Goal: Navigation & Orientation: Find specific page/section

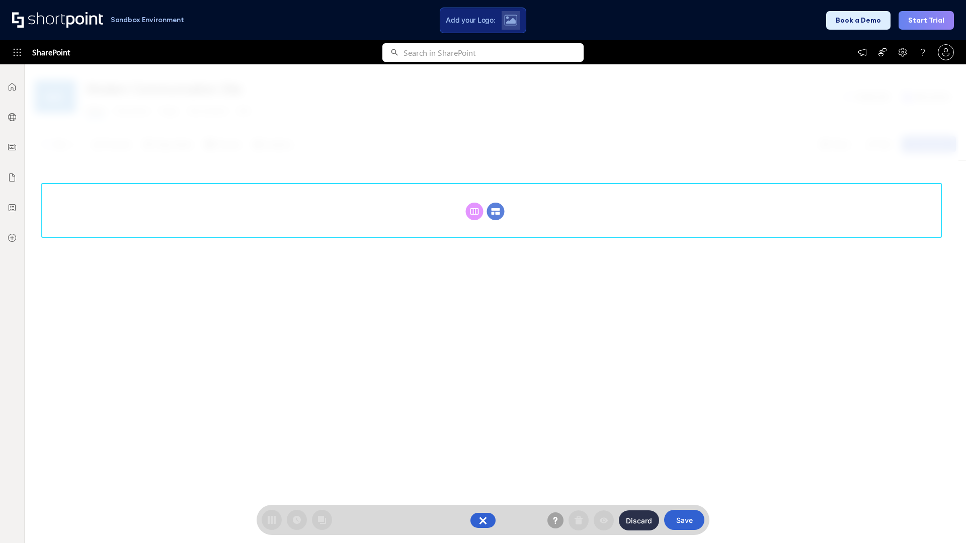
scroll to position [138, 0]
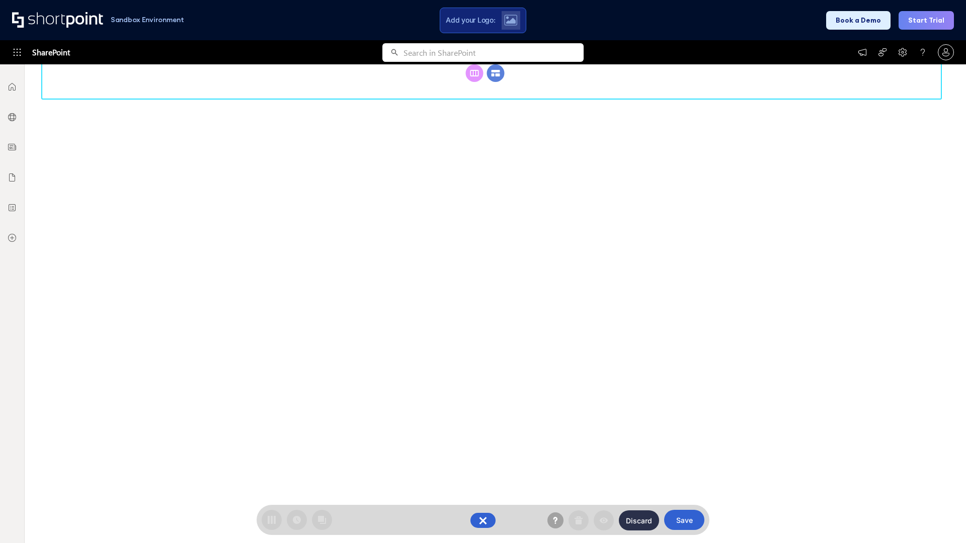
click at [495, 82] on circle at bounding box center [496, 73] width 18 height 18
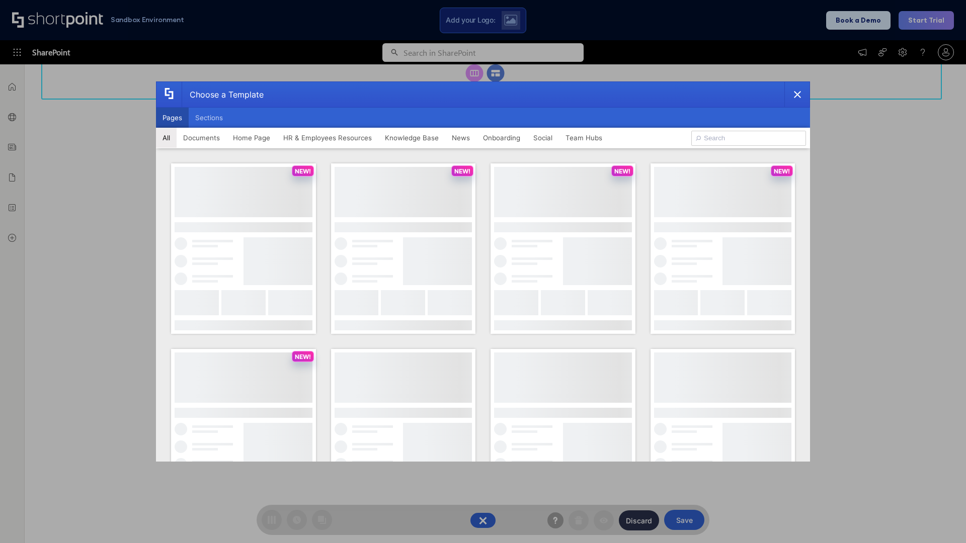
scroll to position [0, 0]
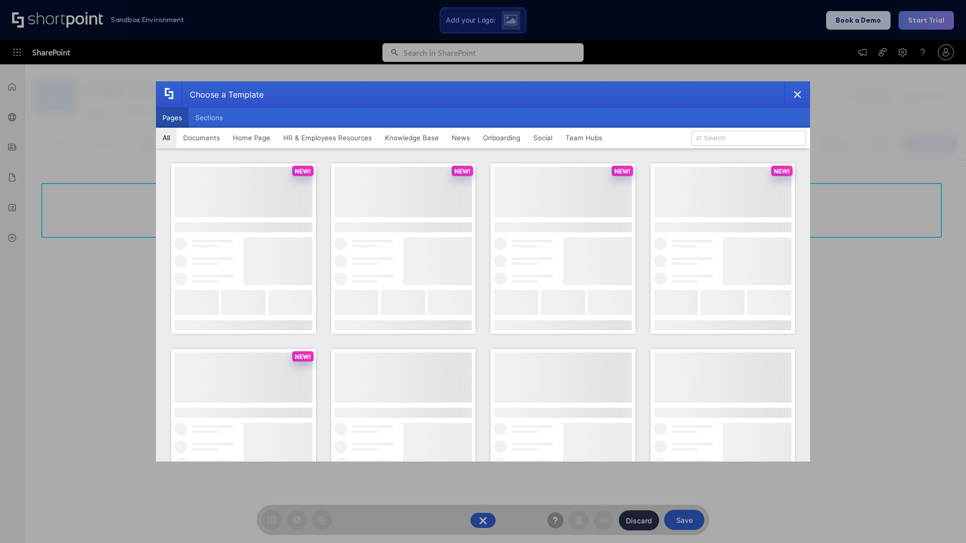
click at [172, 118] on button "Pages" at bounding box center [172, 118] width 33 height 20
type input "Onboarding 1"
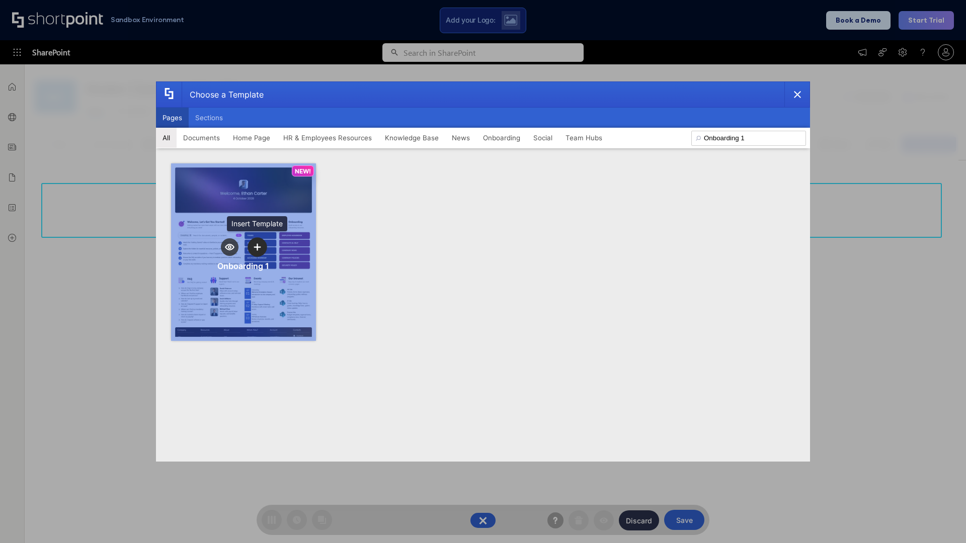
click at [257, 247] on icon "template selector" at bounding box center [257, 246] width 7 height 7
